Goal: Navigation & Orientation: Find specific page/section

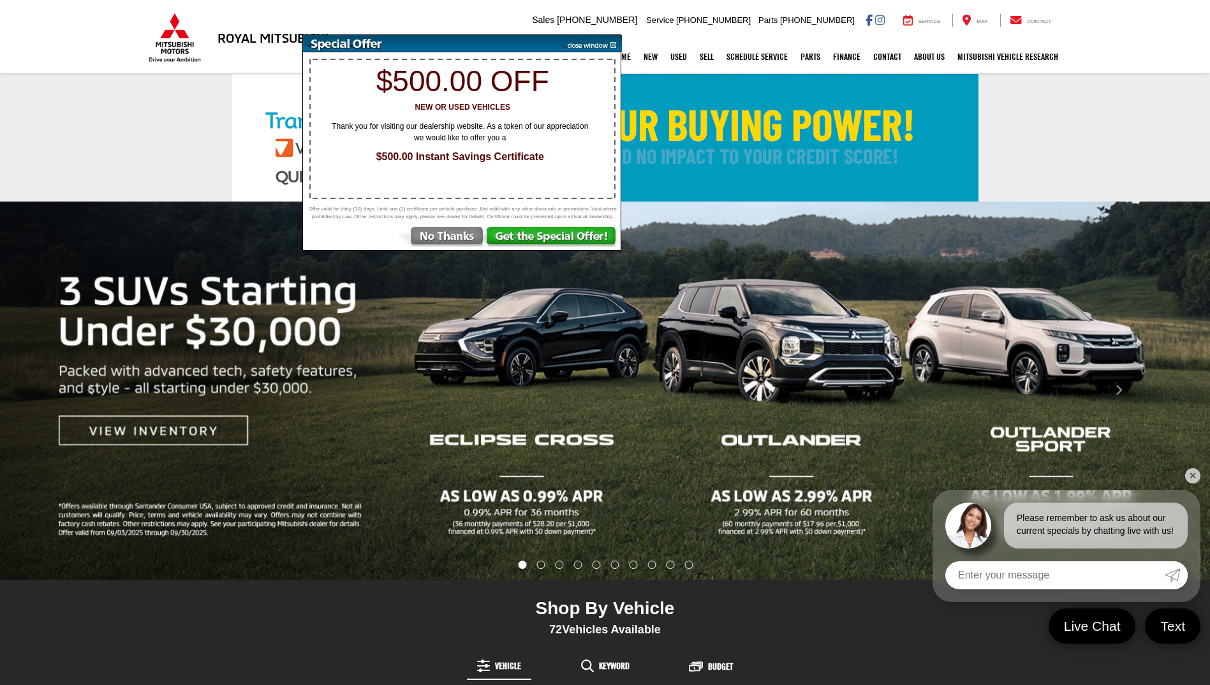
click at [601, 41] on img at bounding box center [589, 43] width 64 height 17
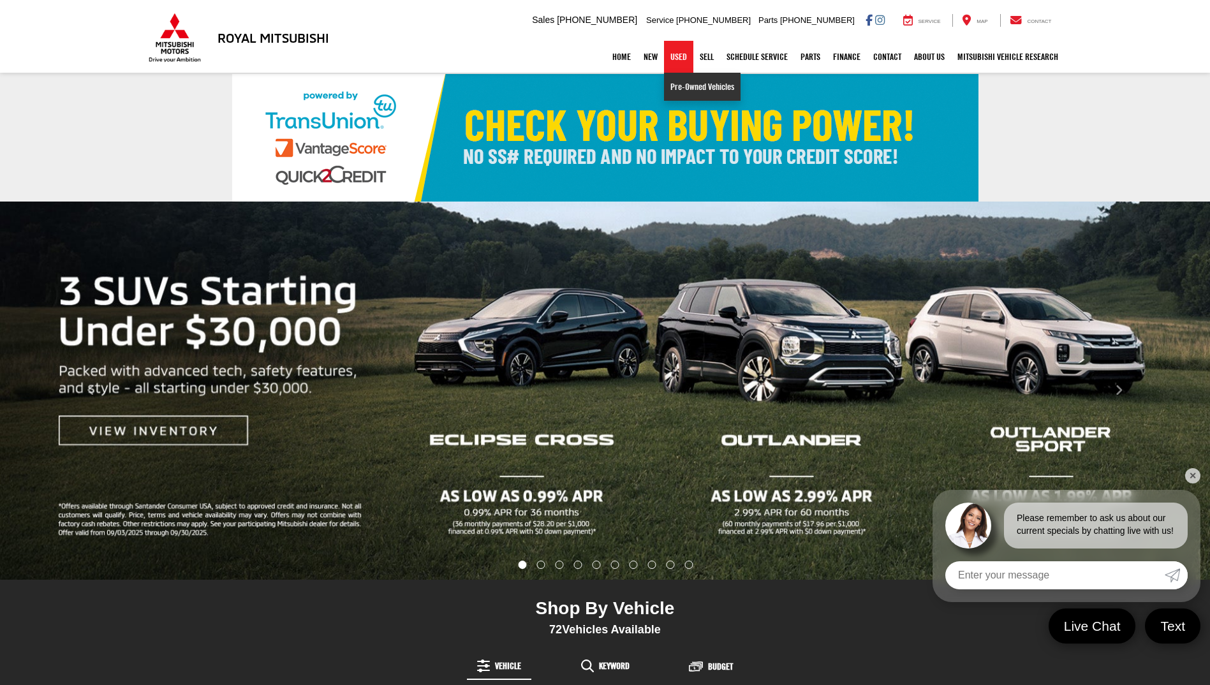
click at [670, 85] on link "Pre-Owned Vehicles" at bounding box center [702, 87] width 77 height 28
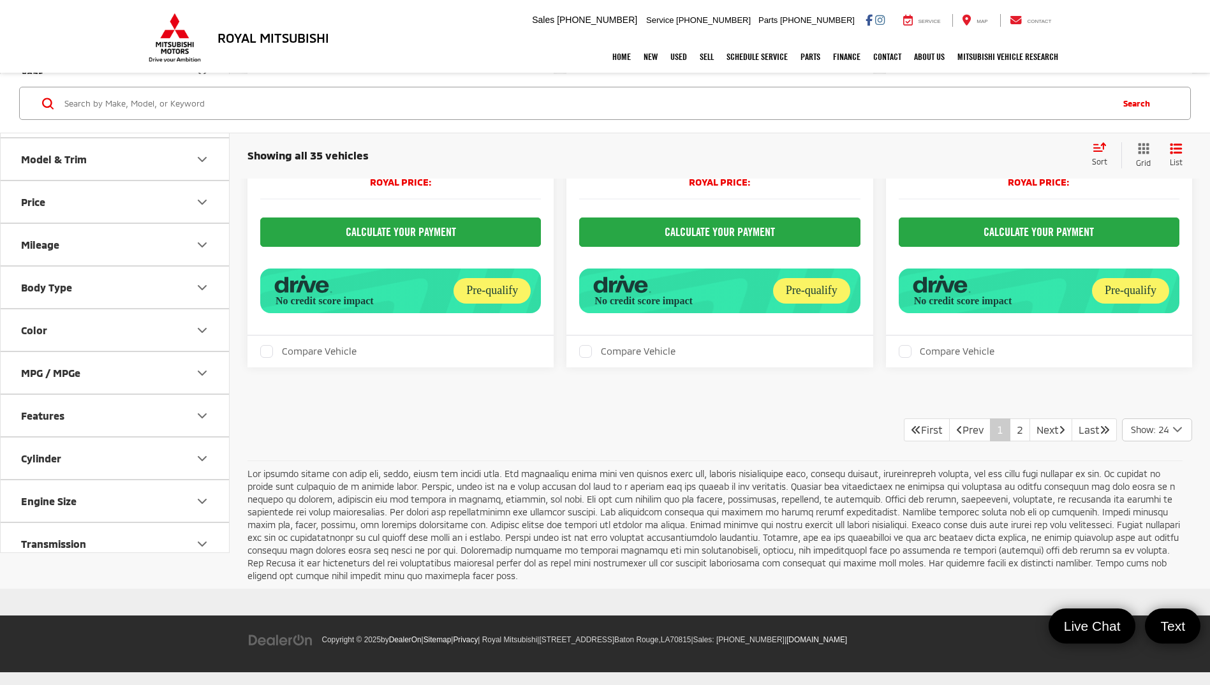
scroll to position [5260, 0]
click at [1012, 436] on link "2" at bounding box center [1020, 429] width 20 height 23
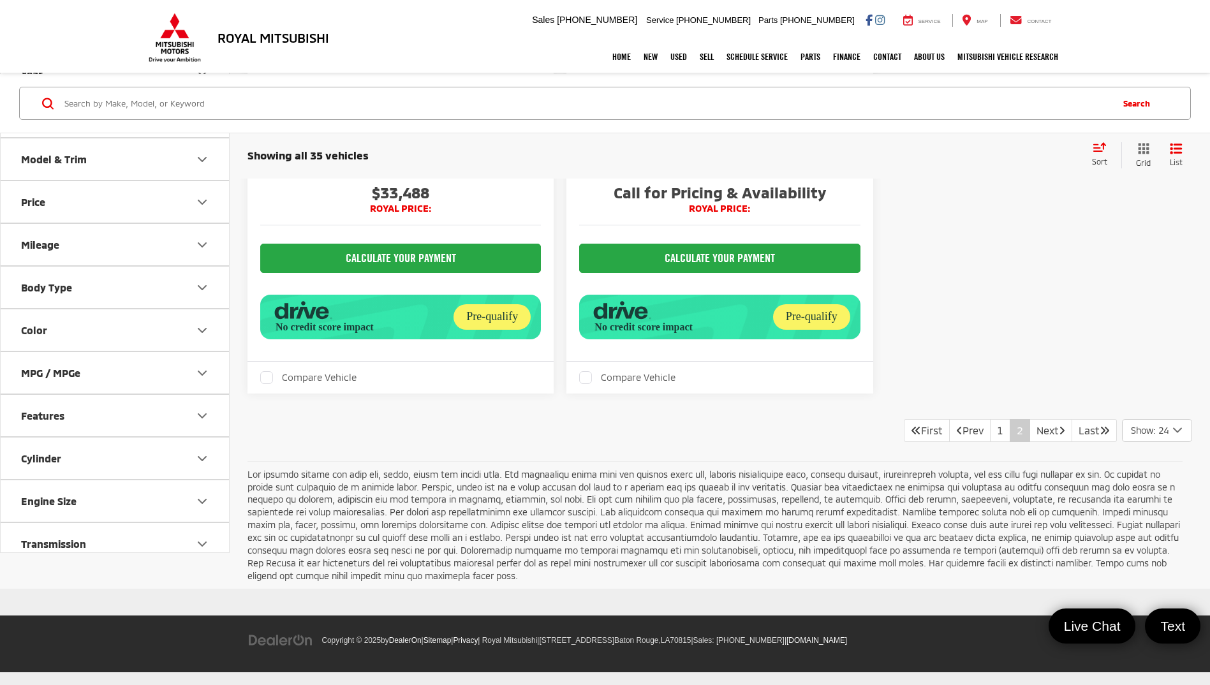
scroll to position [2498, 0]
click at [1038, 431] on link "Next" at bounding box center [1050, 430] width 43 height 23
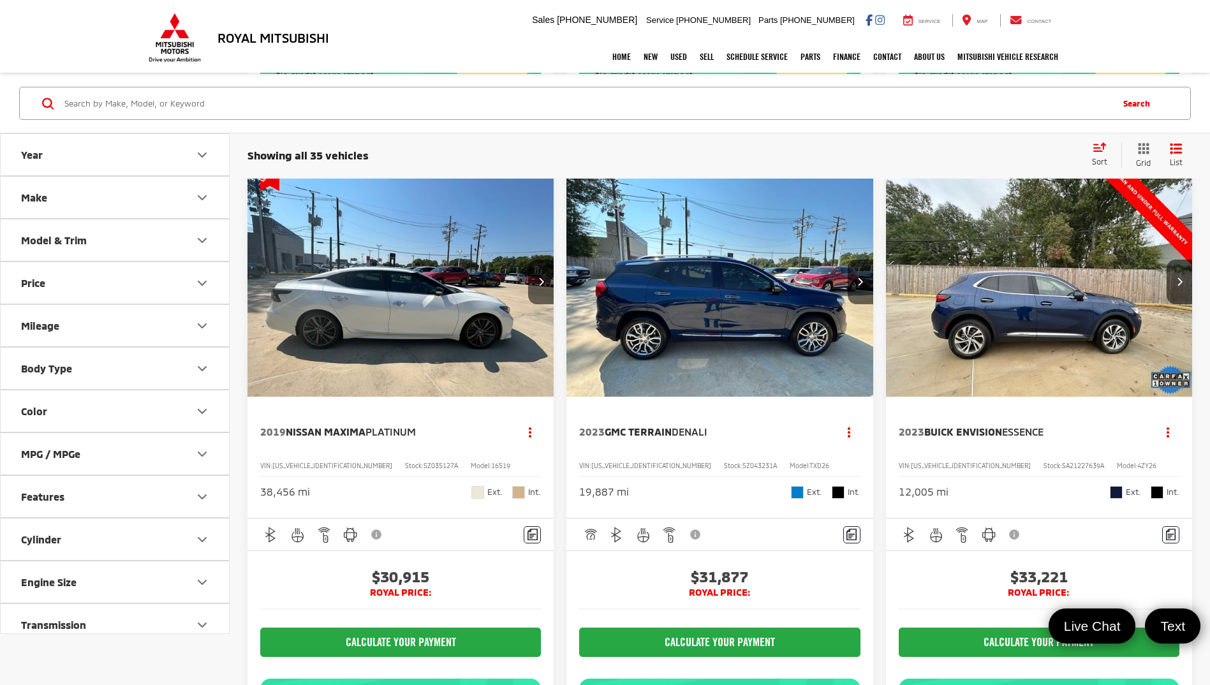
scroll to position [968, 0]
